Goal: Task Accomplishment & Management: Manage account settings

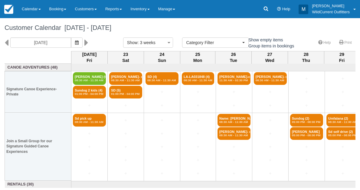
select select
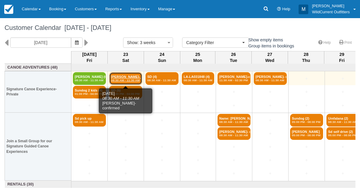
click at [119, 76] on link "Linda Varghese- conf (4) 08:30 AM - 11:30 AM" at bounding box center [125, 78] width 33 height 13
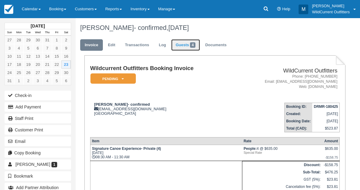
click at [183, 46] on link "Guests 4" at bounding box center [185, 45] width 29 height 12
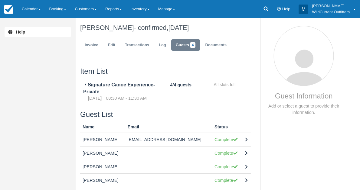
scroll to position [0, 0]
click at [91, 48] on link "Invoice" at bounding box center [91, 45] width 23 height 12
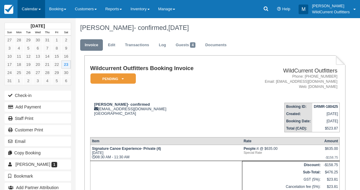
click at [31, 11] on link "Calendar" at bounding box center [32, 9] width 28 height 18
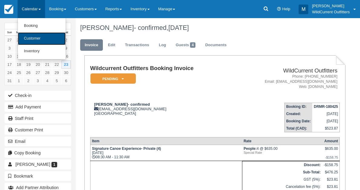
click at [30, 34] on link "Customer" at bounding box center [42, 38] width 48 height 13
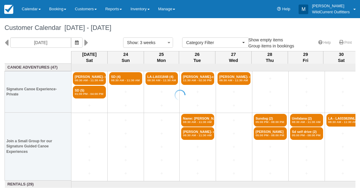
select select
